Goal: Task Accomplishment & Management: Complete application form

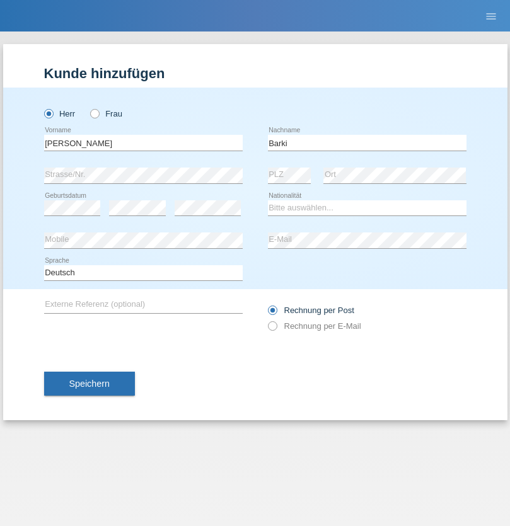
type input "Barki"
select select "DE"
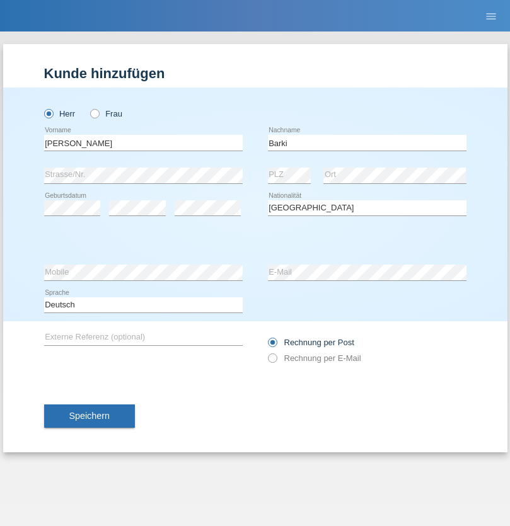
select select "C"
select select "27"
select select "04"
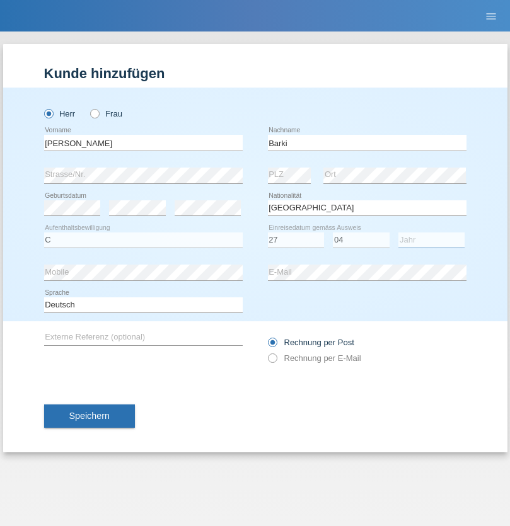
select select "2021"
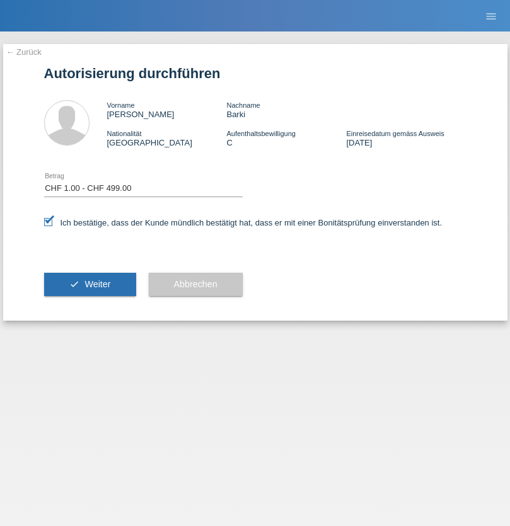
select select "1"
click at [90, 284] on span "Weiter" at bounding box center [97, 284] width 26 height 10
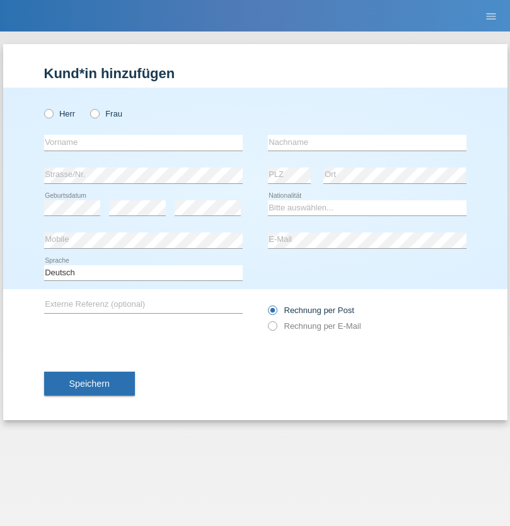
radio input "true"
click at [143, 142] on input "text" at bounding box center [143, 143] width 199 height 16
type input "[PERSON_NAME]"
click at [367, 142] on input "text" at bounding box center [367, 143] width 199 height 16
type input "Fratton"
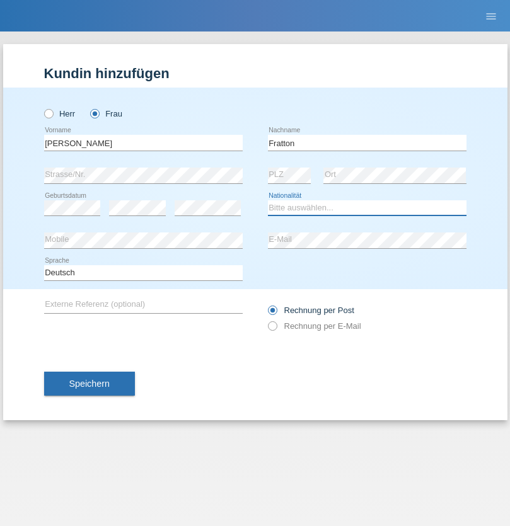
select select "CH"
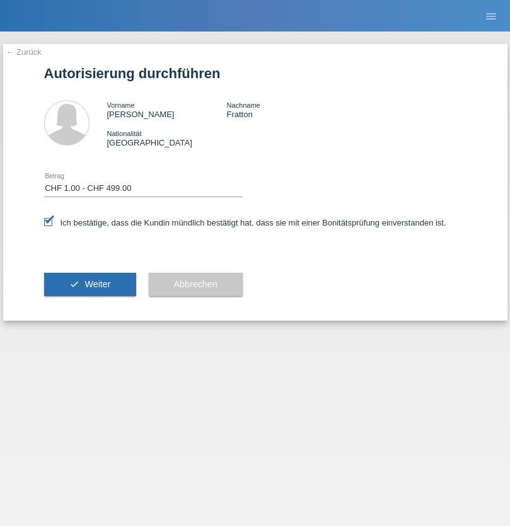
select select "1"
click at [90, 284] on span "Weiter" at bounding box center [97, 284] width 26 height 10
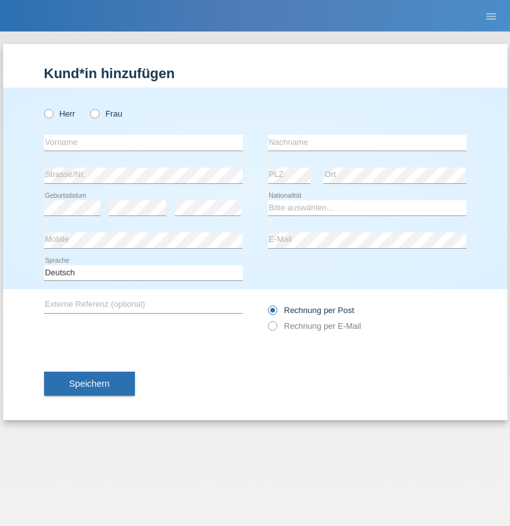
radio input "true"
click at [143, 142] on input "text" at bounding box center [143, 143] width 199 height 16
type input "Amer"
click at [367, 142] on input "text" at bounding box center [367, 143] width 199 height 16
type input "Jalil"
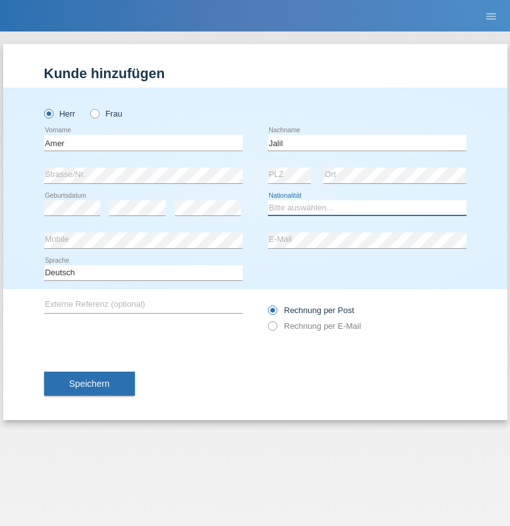
select select "PS"
select select "C"
select select "06"
select select "09"
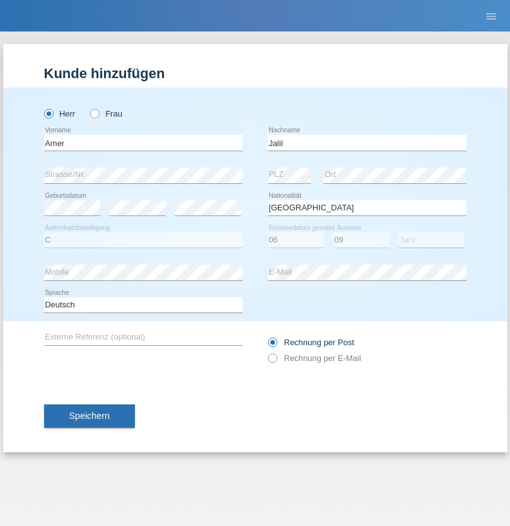
select select "2015"
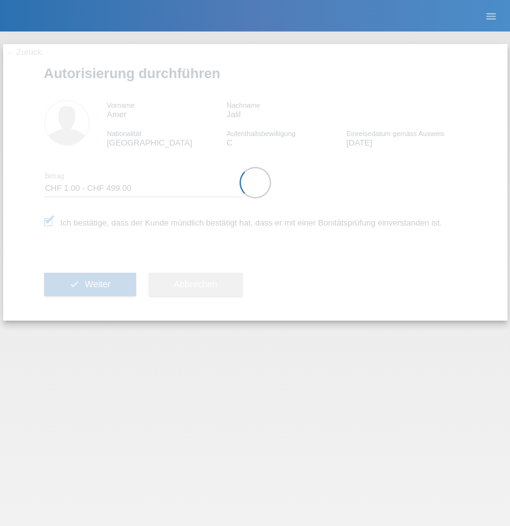
select select "1"
